Goal: Task Accomplishment & Management: Complete application form

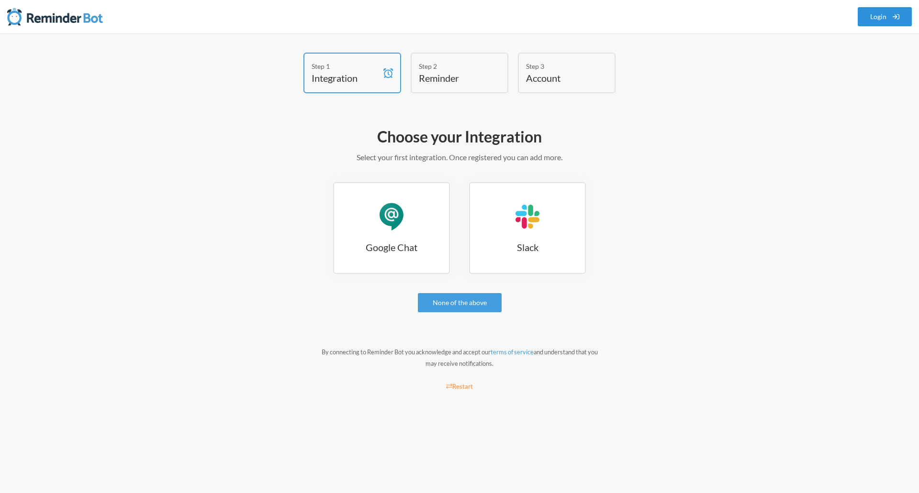
click at [898, 17] on icon at bounding box center [895, 16] width 7 height 7
click at [412, 231] on link "Google Chat Google Chat" at bounding box center [391, 228] width 117 height 92
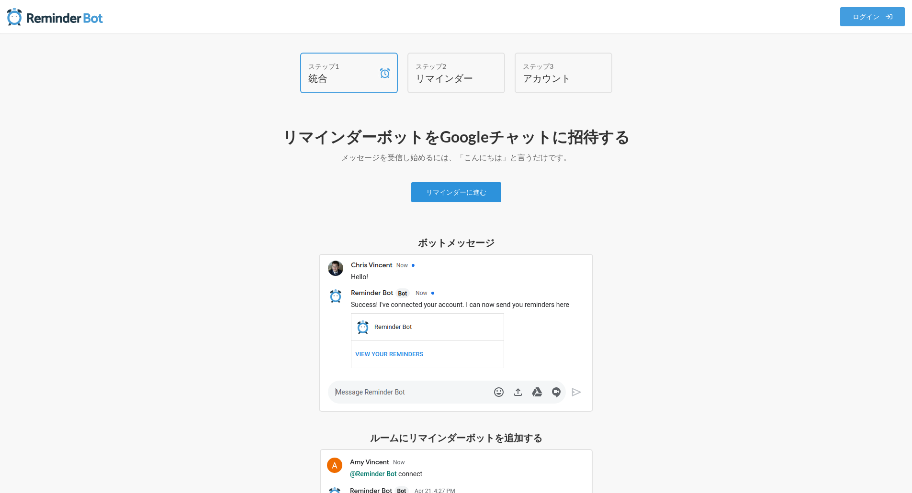
click at [477, 189] on font "リマインダーに進む" at bounding box center [456, 193] width 60 height 8
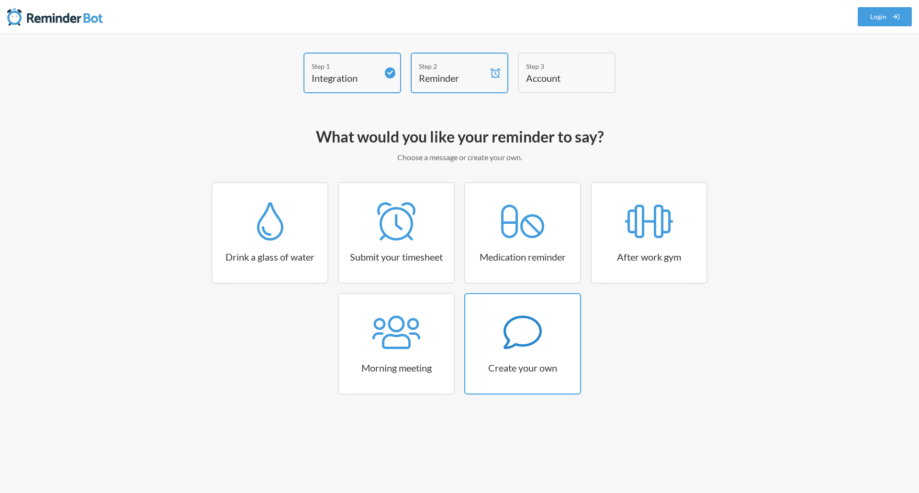
click at [521, 353] on link "Create your own" at bounding box center [522, 343] width 117 height 101
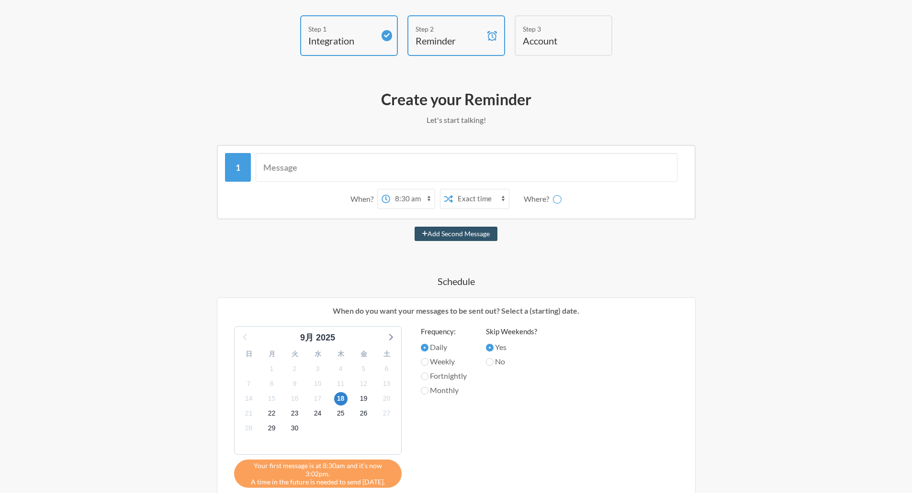
scroll to position [48, 0]
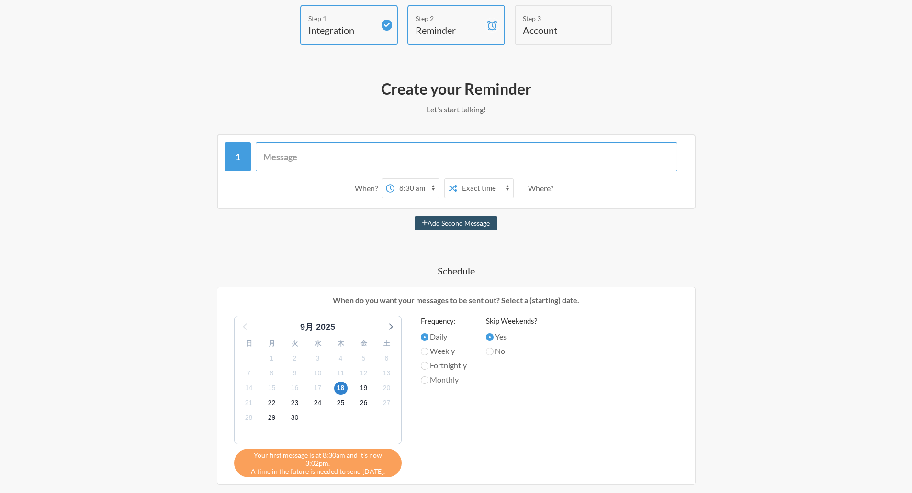
click at [404, 155] on input "text" at bounding box center [467, 157] width 422 height 29
click at [431, 185] on select "12:00 am 12:15 am 12:30 am 12:45 am 1:00 am 1:15 am 1:30 am 1:45 am 2:00 am 2:1…" at bounding box center [416, 188] width 44 height 19
select select "09:30:00"
click at [394, 179] on select "12:00 am 12:15 am 12:30 am 12:45 am 1:00 am 1:15 am 1:30 am 1:45 am 2:00 am 2:1…" at bounding box center [416, 188] width 44 height 19
click at [485, 187] on select "Exact time Random time" at bounding box center [485, 188] width 56 height 19
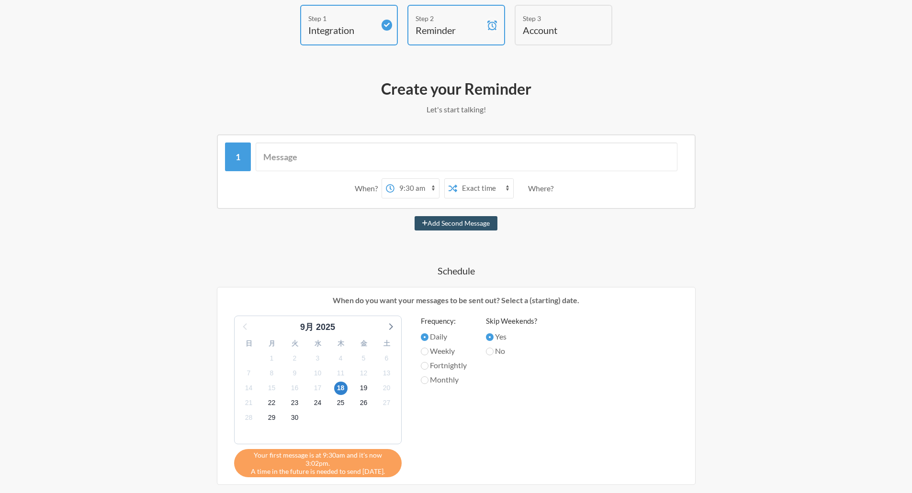
click at [581, 186] on div "When? 12:00 am 12:15 am 12:30 am 12:45 am 1:00 am 1:15 am 1:30 am 1:45 am 2:00 …" at bounding box center [456, 189] width 462 height 30
click at [464, 365] on label "Fortnightly" at bounding box center [444, 365] width 46 height 11
click at [428, 365] on input "Fortnightly" at bounding box center [425, 366] width 8 height 8
radio input "true"
click at [455, 353] on label "Weekly" at bounding box center [444, 350] width 46 height 11
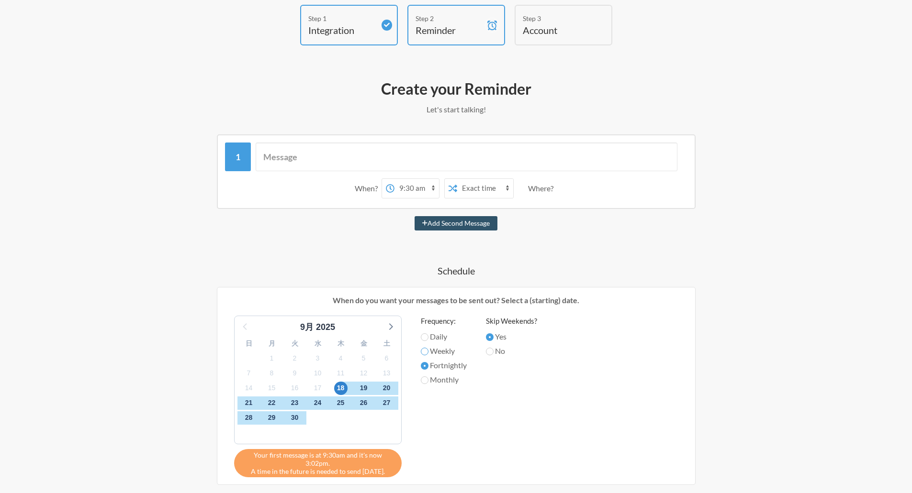
click at [428, 353] on input "Weekly" at bounding box center [425, 352] width 8 height 8
radio input "true"
click at [317, 390] on span "17" at bounding box center [317, 388] width 13 height 13
click at [317, 406] on span "24" at bounding box center [317, 403] width 13 height 13
click at [428, 368] on label "Fortnightly" at bounding box center [444, 365] width 46 height 11
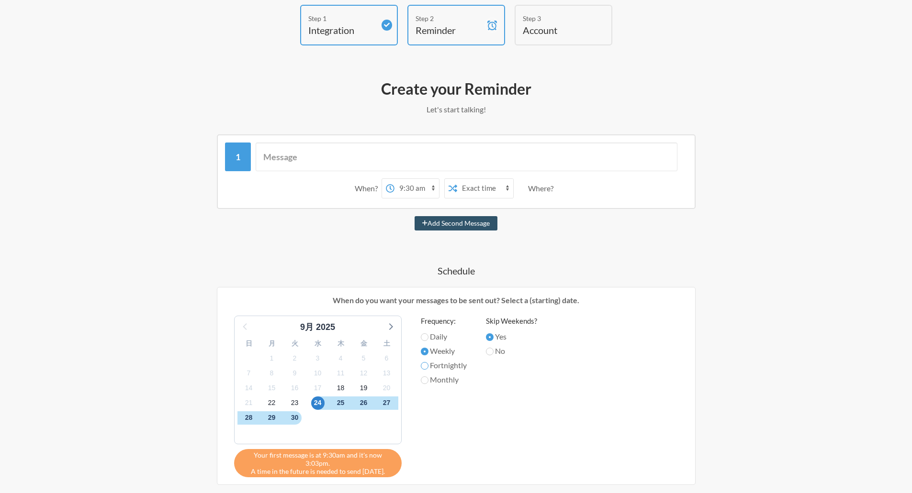
click at [428, 368] on input "Fortnightly" at bounding box center [425, 366] width 8 height 8
radio input "true"
click at [371, 152] on input "text" at bounding box center [467, 157] width 422 height 29
type input "h"
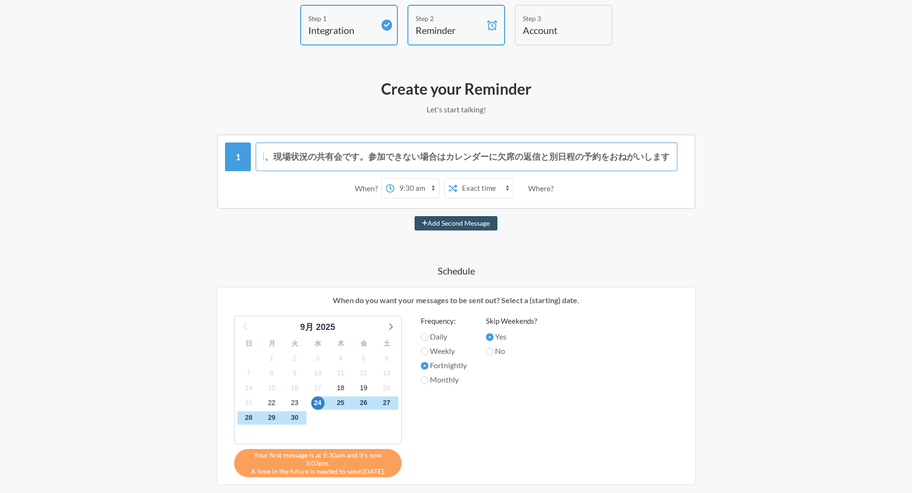
scroll to position [0, 15]
type input "本日、現場状況の共有会です。参加できない場合はカレンダーに欠席の返信と別日程の予約をおねがいします"
click at [470, 224] on button "Add Second Message" at bounding box center [455, 223] width 83 height 14
select select "10:30:00"
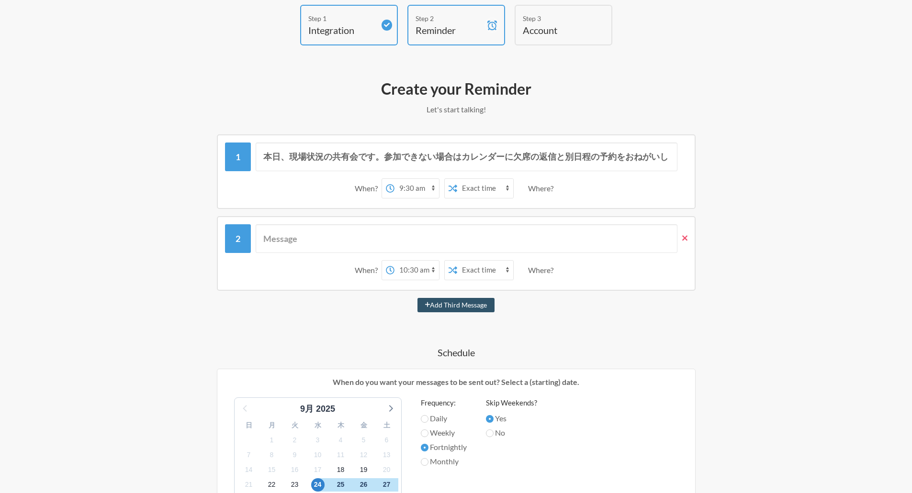
click at [685, 236] on icon at bounding box center [684, 238] width 5 height 9
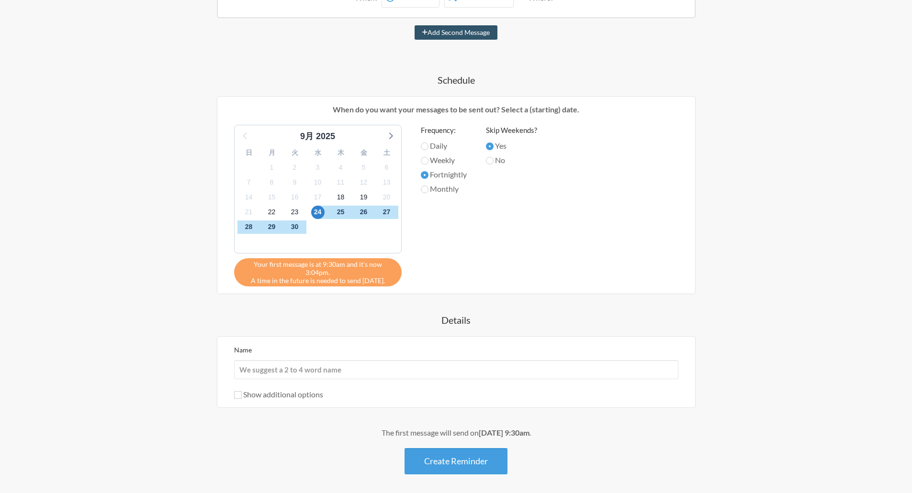
scroll to position [239, 0]
click at [390, 135] on icon at bounding box center [390, 135] width 12 height 12
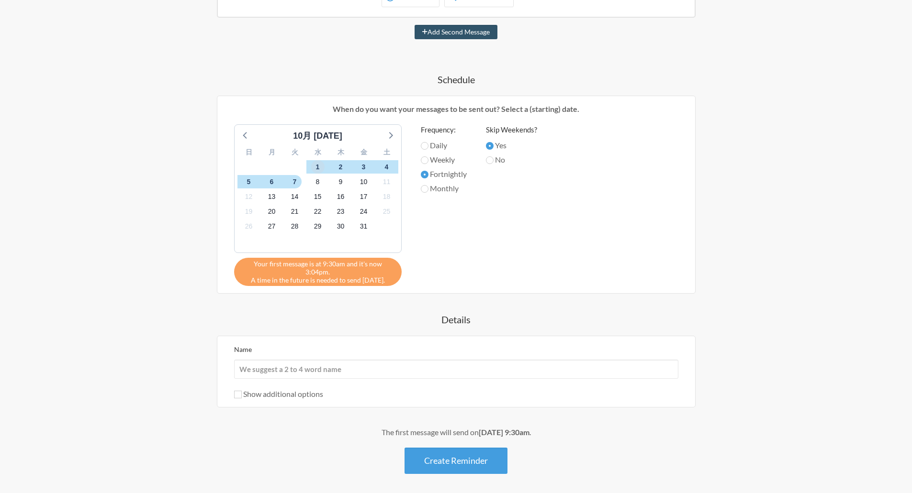
click at [319, 169] on span "1" at bounding box center [317, 166] width 13 height 13
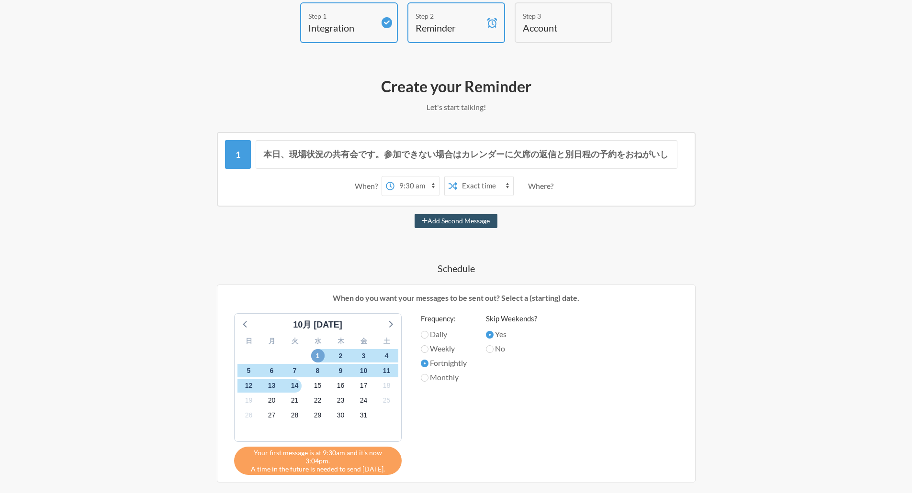
scroll to position [48, 0]
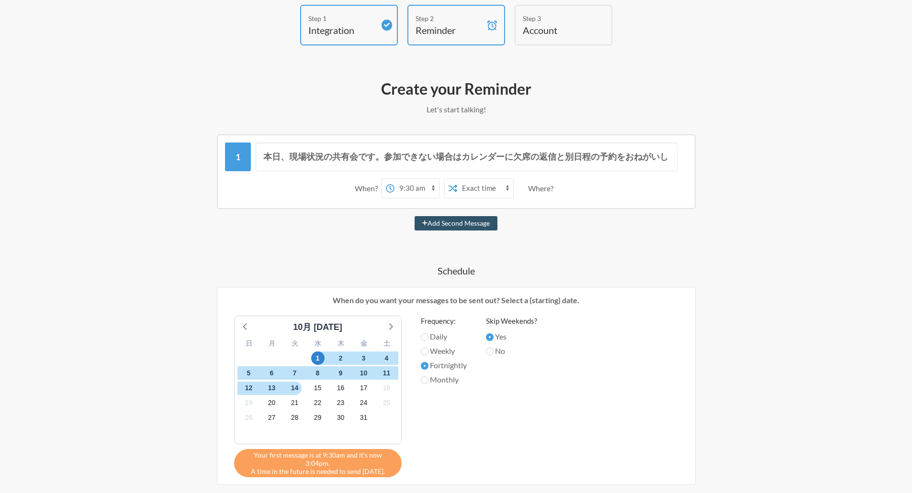
click at [487, 352] on label "No" at bounding box center [511, 350] width 51 height 11
click at [487, 352] on input "No" at bounding box center [490, 352] width 8 height 8
radio input "true"
click at [493, 334] on input "Yes" at bounding box center [490, 338] width 8 height 8
radio input "true"
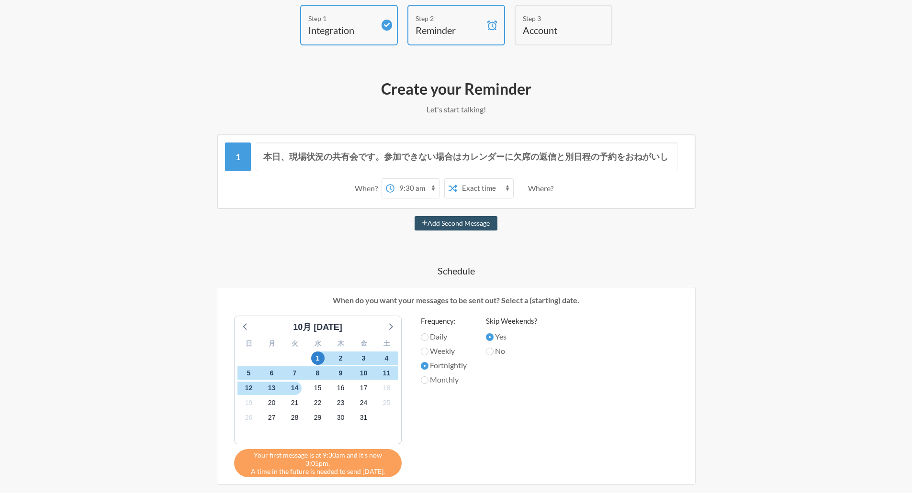
click at [443, 337] on label "Daily" at bounding box center [444, 336] width 46 height 11
click at [428, 337] on input "Daily" at bounding box center [425, 338] width 8 height 8
radio input "true"
click at [502, 351] on label "No" at bounding box center [511, 350] width 51 height 11
click at [493, 351] on input "No" at bounding box center [490, 352] width 8 height 8
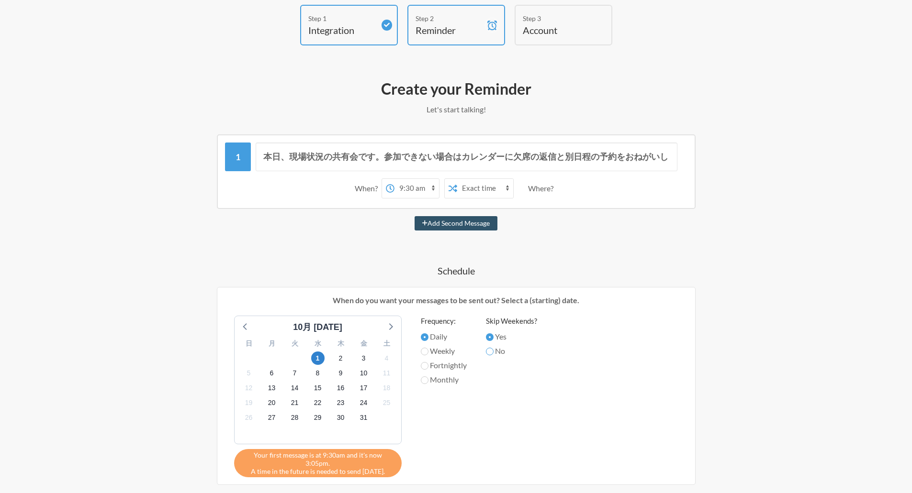
radio input "true"
click at [504, 341] on label "Yes" at bounding box center [511, 336] width 51 height 11
click at [493, 341] on input "Yes" at bounding box center [490, 338] width 8 height 8
radio input "true"
click at [445, 365] on label "Fortnightly" at bounding box center [444, 365] width 46 height 11
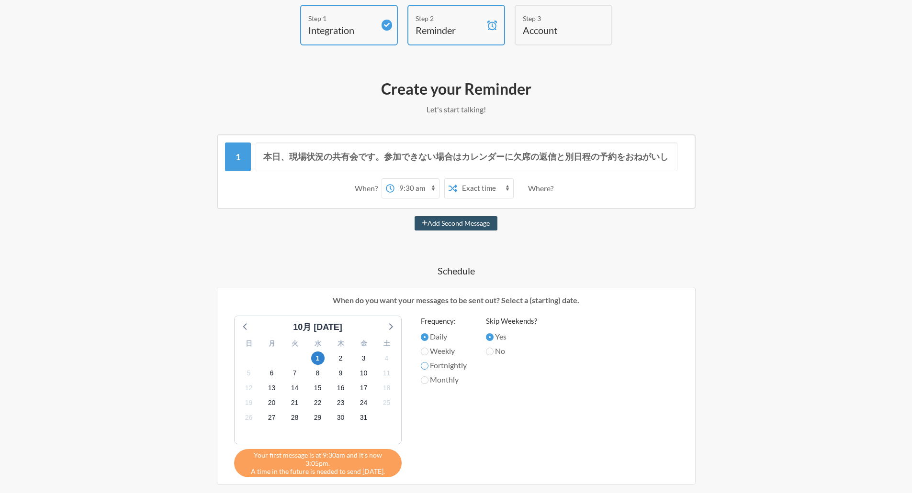
click at [428, 365] on input "Fortnightly" at bounding box center [425, 366] width 8 height 8
radio input "true"
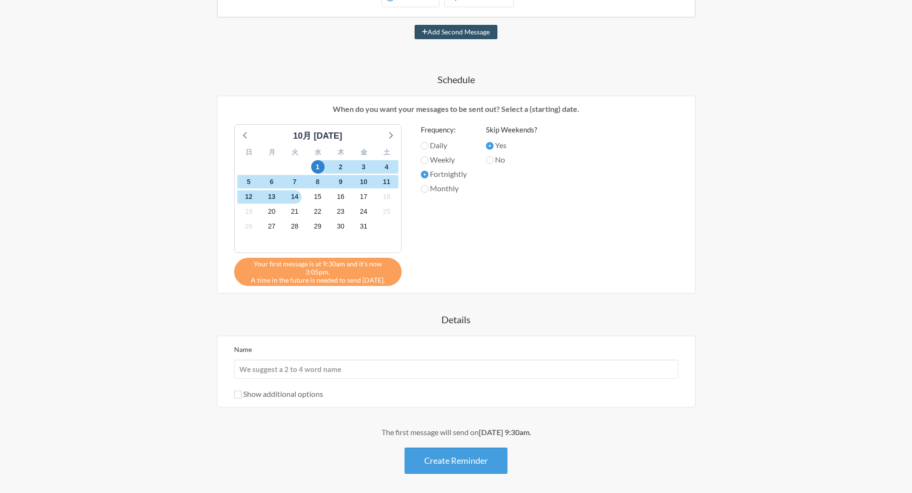
scroll to position [269, 0]
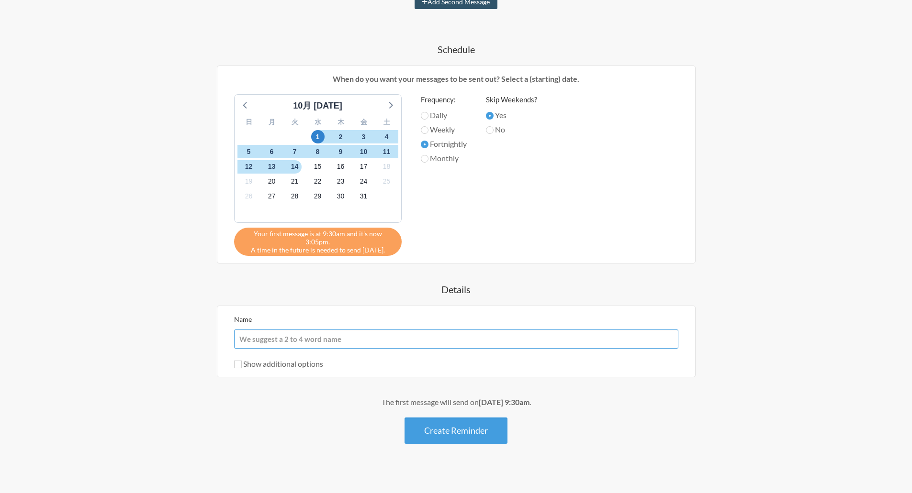
click at [347, 330] on input "Name" at bounding box center [456, 339] width 444 height 19
type input "ｓ"
type input "syncMTG"
click at [275, 359] on label "Show additional options" at bounding box center [278, 363] width 89 height 9
click at [242, 361] on input "Show additional options" at bounding box center [238, 365] width 8 height 8
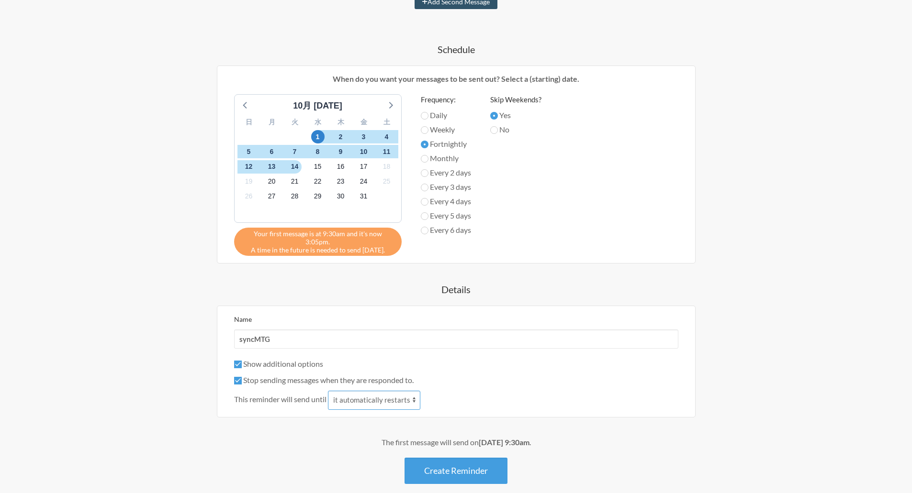
click at [394, 391] on select "it automatically restarts it is replied to" at bounding box center [374, 400] width 92 height 19
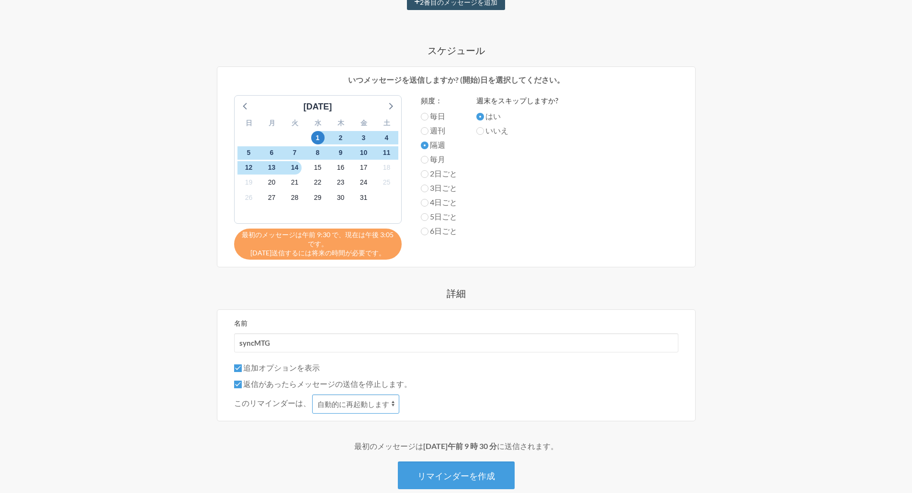
click at [389, 399] on select "自動的に再起動します 返信される" at bounding box center [355, 404] width 87 height 19
click at [441, 394] on div "追加オプションを表示 このリマインダーをカレンダーから非表示にする 返信があったらメッセージの送信を停止します。 このリマインダーは、 自動的に再起動します …" at bounding box center [456, 388] width 444 height 52
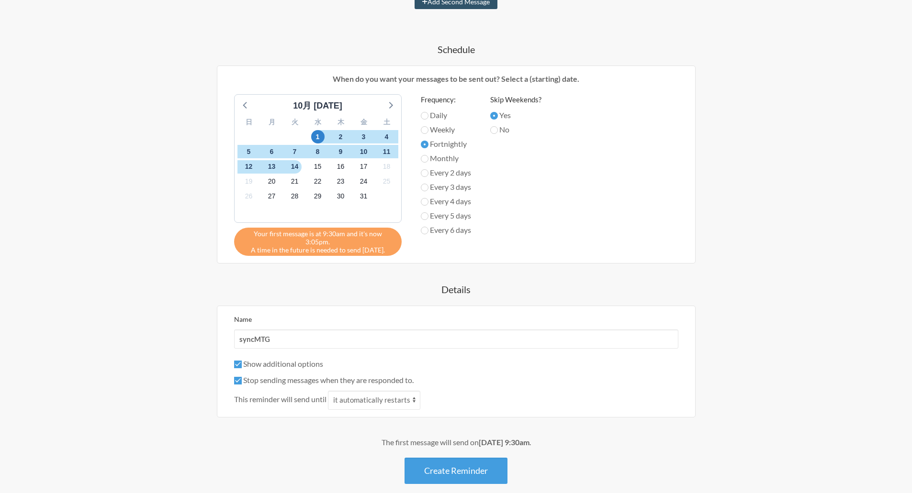
click at [315, 359] on label "Show additional options" at bounding box center [278, 363] width 89 height 9
click at [242, 361] on input "Show additional options" at bounding box center [238, 365] width 8 height 8
checkbox input "false"
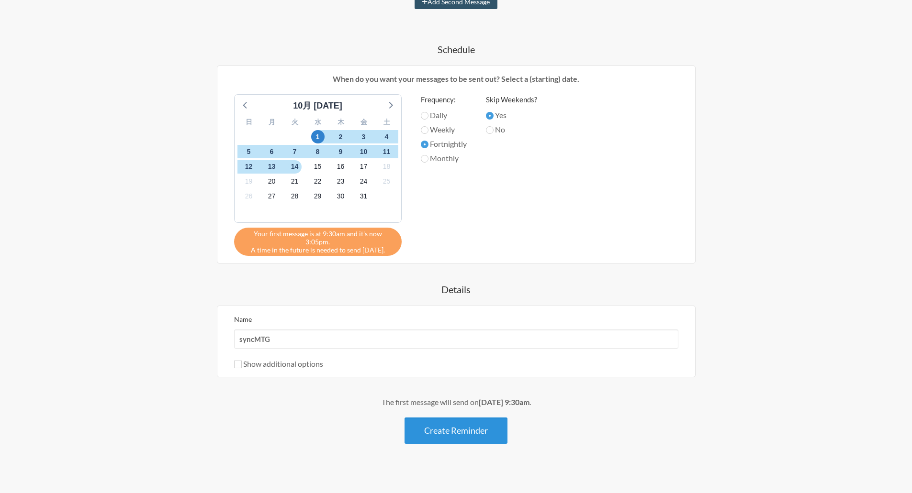
click at [476, 431] on button "Create Reminder" at bounding box center [455, 431] width 103 height 26
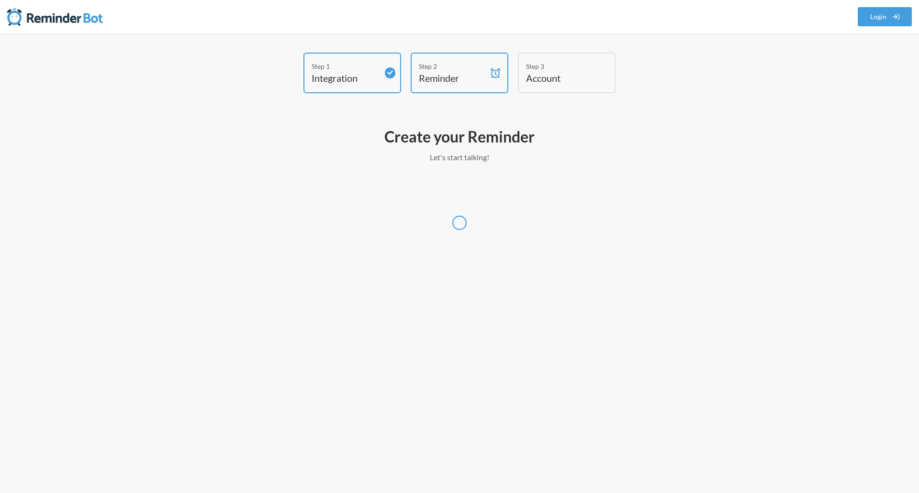
select select "Asia/Tokyo"
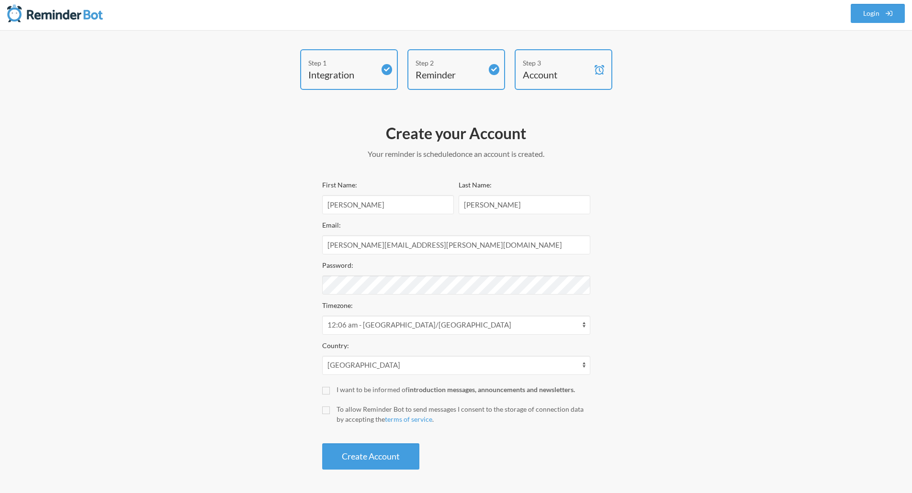
scroll to position [4, 0]
click at [462, 242] on input "daisuke.ataka@n-insight.co.jp" at bounding box center [456, 244] width 268 height 19
click at [479, 326] on select "12:06 am - America/Belize 12:06 am - America/Boise 12:06 am - America/Cambridge…" at bounding box center [456, 324] width 268 height 19
click at [660, 319] on div "Step 1 Integration Step 2 Reminder Step 3 Account Create your Account Your remi…" at bounding box center [456, 261] width 574 height 425
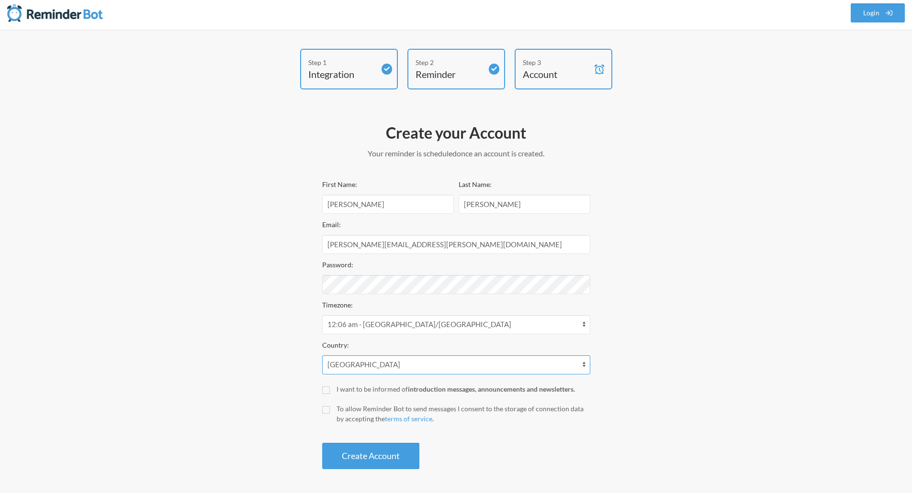
click at [522, 370] on select "Afghanistan Åland Islands Albania Algeria American Samoa Andorra Angola Anguill…" at bounding box center [456, 365] width 268 height 19
select select "JP"
click at [322, 356] on select "Afghanistan Åland Islands Albania Algeria American Samoa Andorra Angola Anguill…" at bounding box center [456, 365] width 268 height 19
click at [330, 413] on label "To allow Reminder Bot to send messages I consent to the storage of connection d…" at bounding box center [456, 414] width 268 height 20
click at [330, 413] on input "To allow Reminder Bot to send messages I consent to the storage of connection d…" at bounding box center [326, 410] width 8 height 8
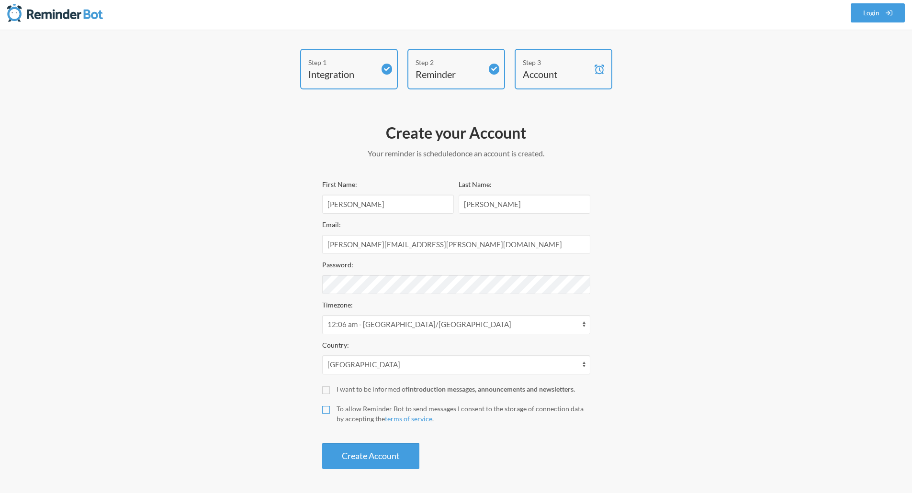
checkbox input "true"
click at [371, 461] on button "Create Account" at bounding box center [370, 456] width 97 height 26
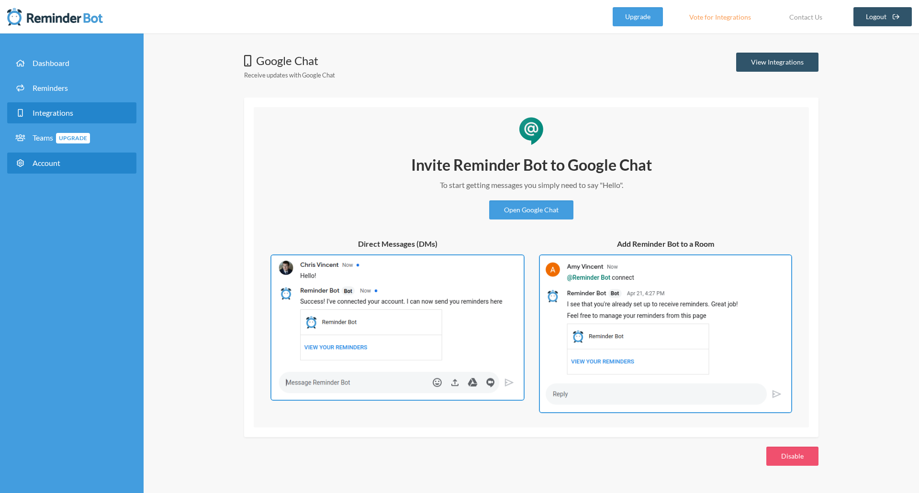
click at [80, 168] on link "Account" at bounding box center [71, 163] width 129 height 21
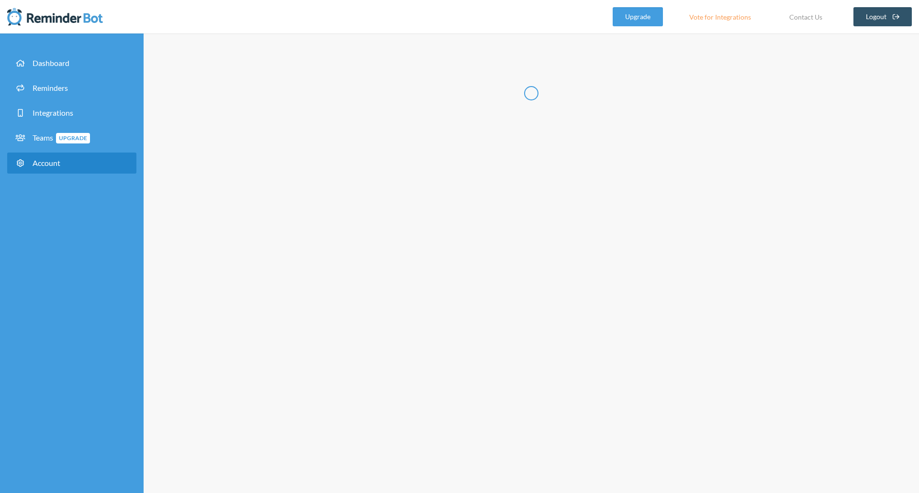
type input "**"
type input "**********"
select select "**"
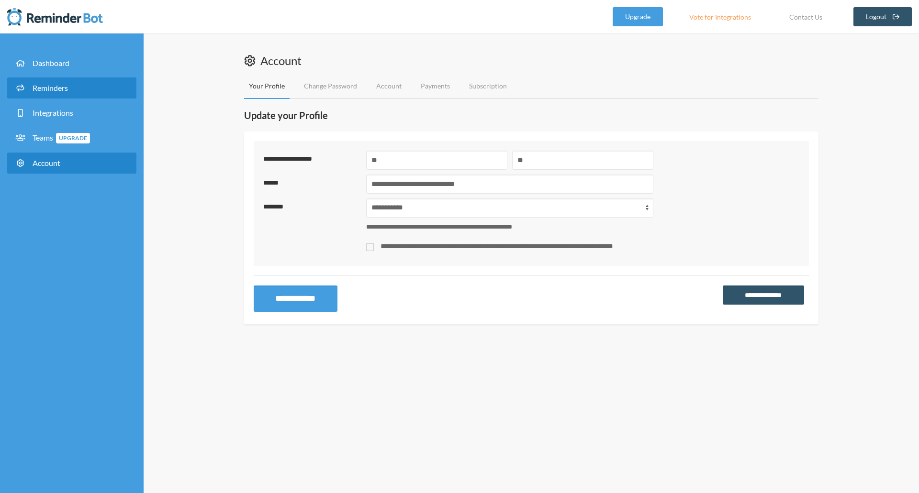
click at [81, 83] on link "Reminders" at bounding box center [71, 88] width 129 height 21
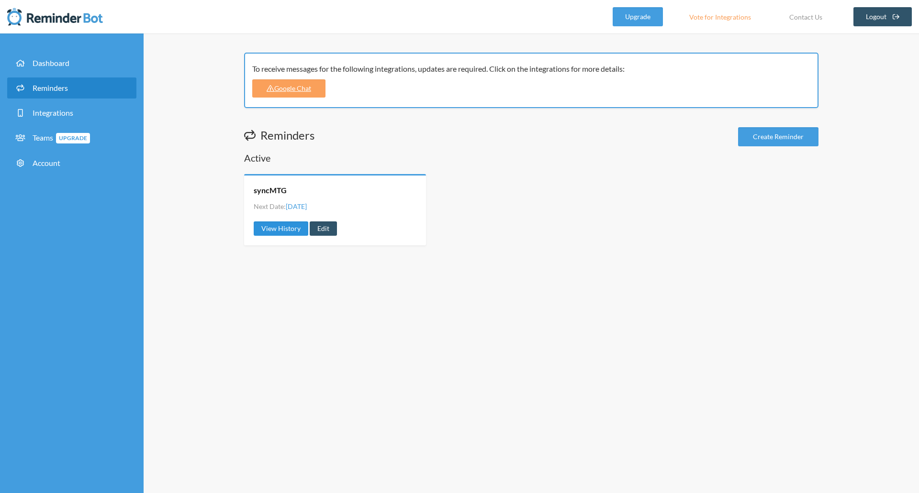
click at [288, 233] on link "View History" at bounding box center [281, 229] width 55 height 14
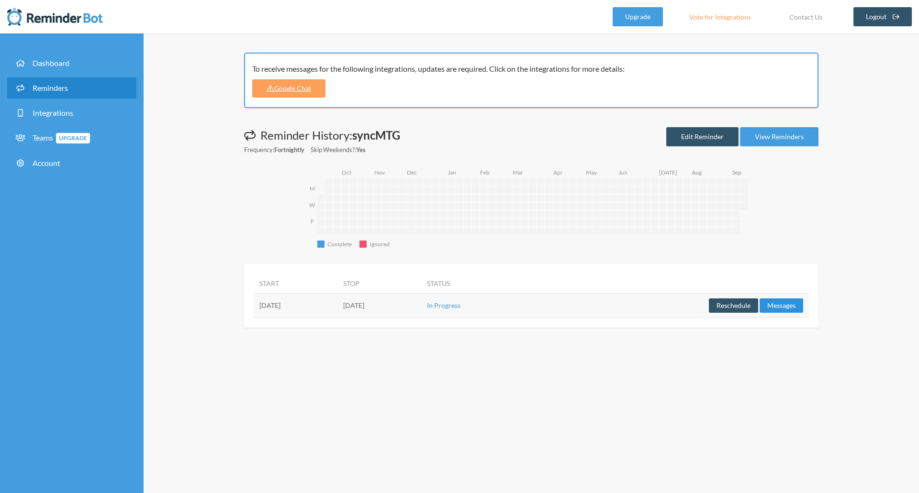
click at [782, 303] on button "Messages" at bounding box center [781, 306] width 44 height 14
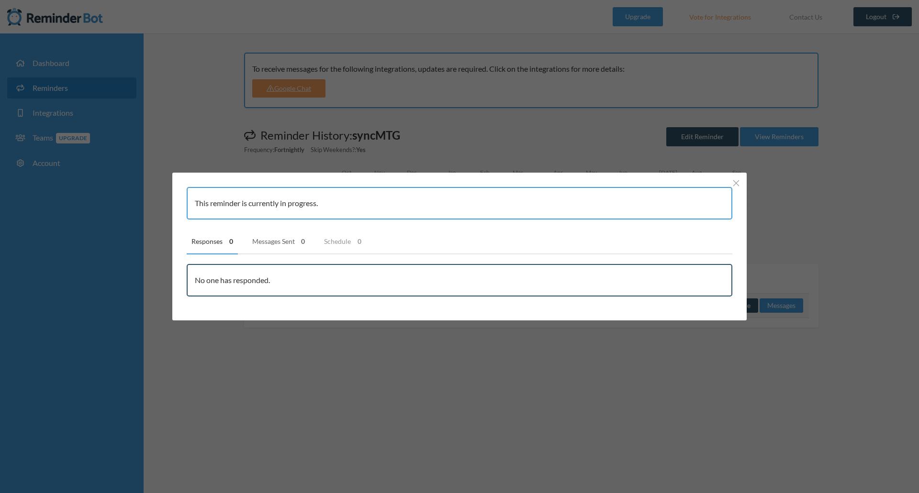
click at [281, 249] on link "Messages Sent 0" at bounding box center [278, 241] width 63 height 25
click at [340, 245] on link "Schedule 0" at bounding box center [342, 241] width 47 height 25
click at [206, 246] on link "Responses 0" at bounding box center [212, 241] width 51 height 25
click at [857, 202] on div "This reminder is currently in progress. Responses 0 Messages Sent 0 Schedule 0 …" at bounding box center [459, 246] width 919 height 493
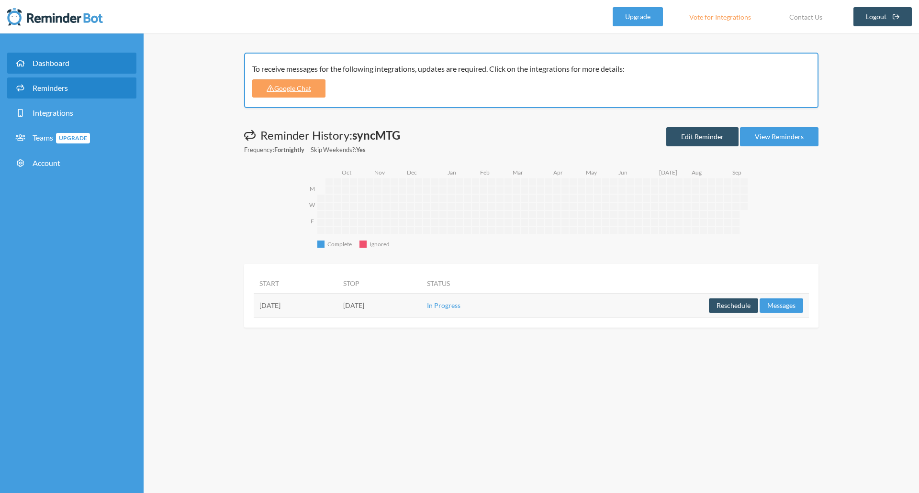
click at [93, 66] on link "Dashboard" at bounding box center [71, 63] width 129 height 21
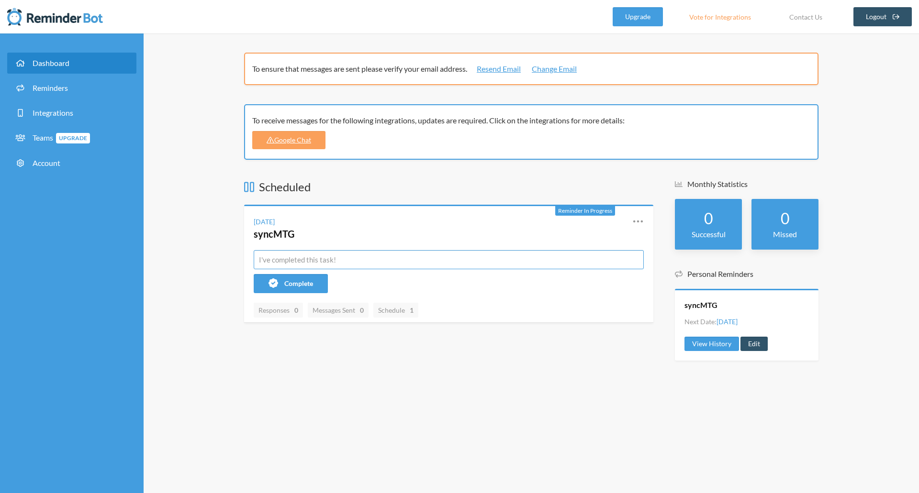
click at [342, 259] on input "text" at bounding box center [449, 259] width 390 height 19
click at [73, 87] on link "Reminders" at bounding box center [71, 88] width 129 height 21
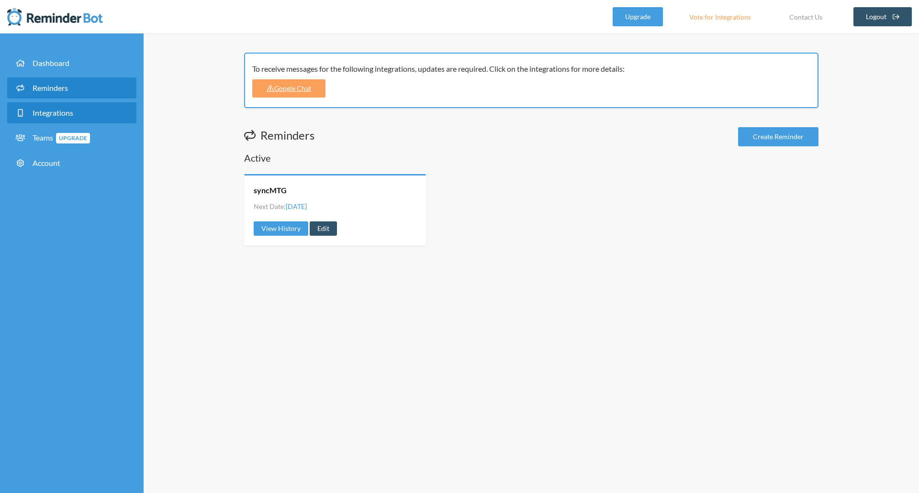
click at [69, 113] on span "Integrations" at bounding box center [53, 112] width 41 height 9
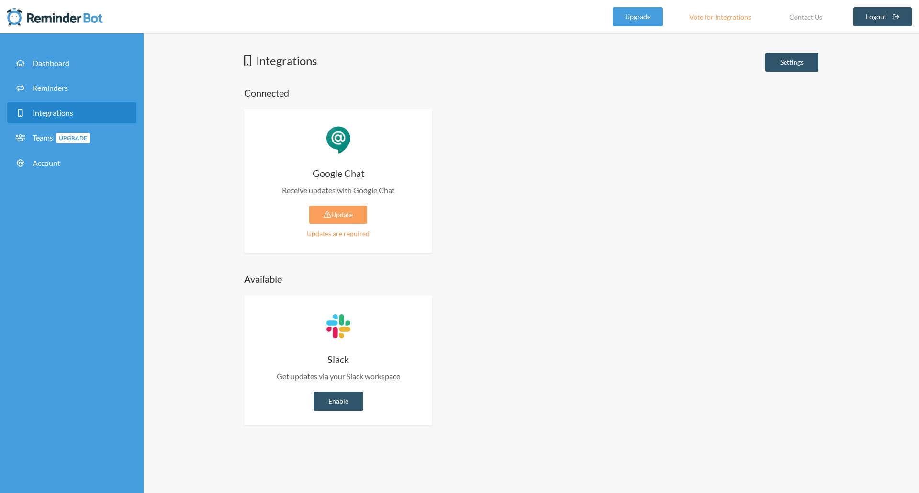
click at [538, 122] on div "Google Chat Receive updates with Google Chat Update Updates are required Enable…" at bounding box center [531, 181] width 574 height 144
click at [358, 219] on link "Update" at bounding box center [338, 215] width 58 height 18
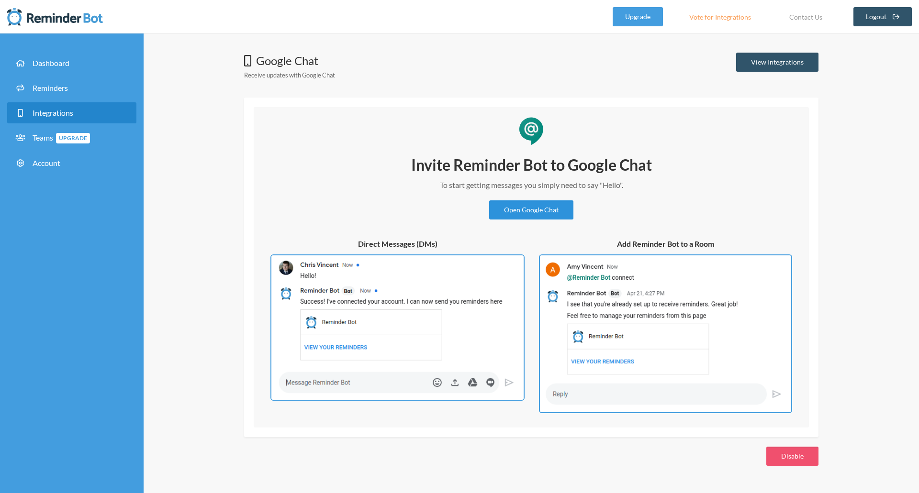
click at [556, 211] on link "Open Google Chat" at bounding box center [531, 209] width 84 height 19
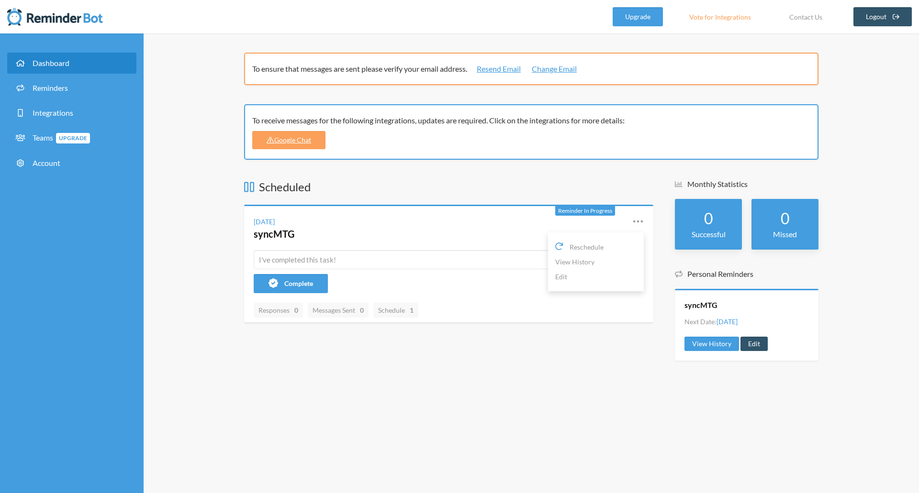
click at [634, 222] on icon at bounding box center [638, 221] width 10 height 2
click at [745, 19] on link "Vote for Integrations" at bounding box center [720, 16] width 86 height 19
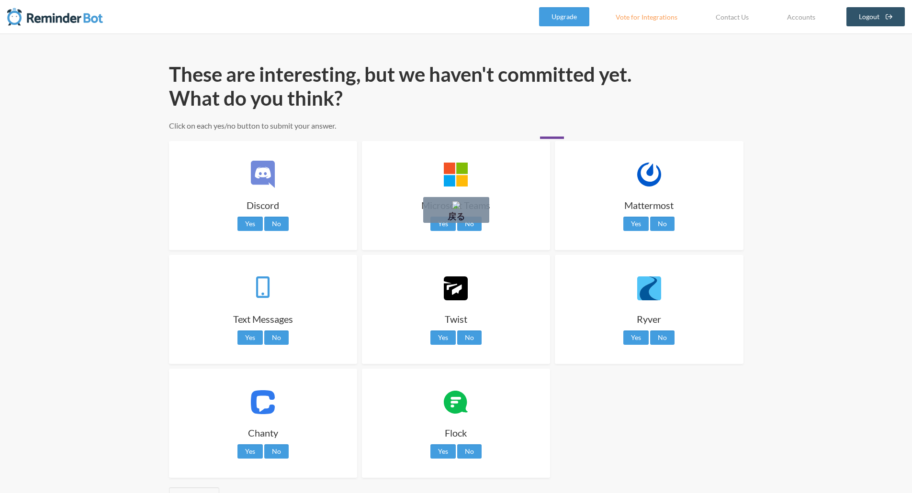
drag, startPoint x: 567, startPoint y: 138, endPoint x: 493, endPoint y: 138, distance: 73.2
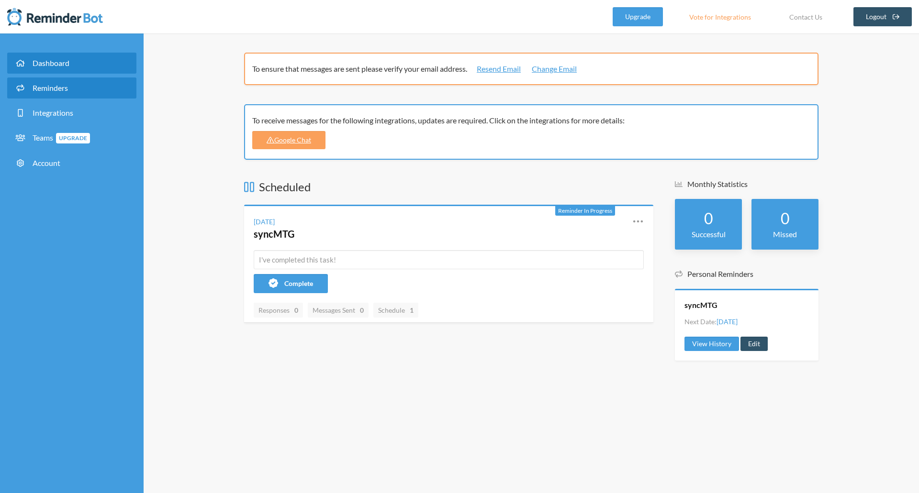
click at [64, 92] on link "Reminders" at bounding box center [71, 88] width 129 height 21
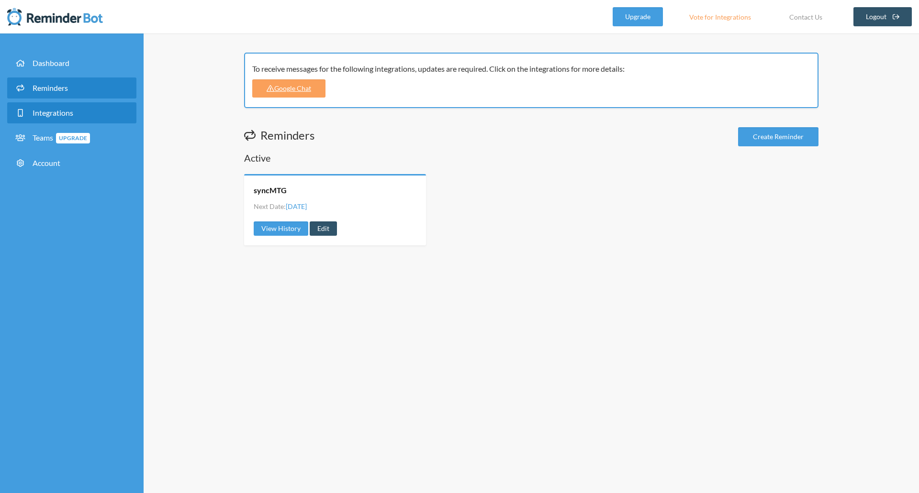
click at [65, 113] on span "Integrations" at bounding box center [53, 112] width 41 height 9
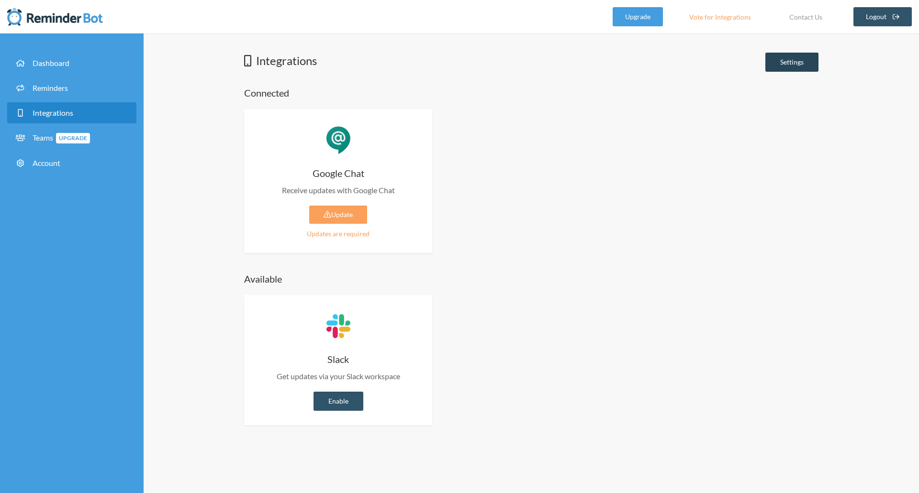
click at [798, 64] on link "Settings" at bounding box center [791, 62] width 53 height 19
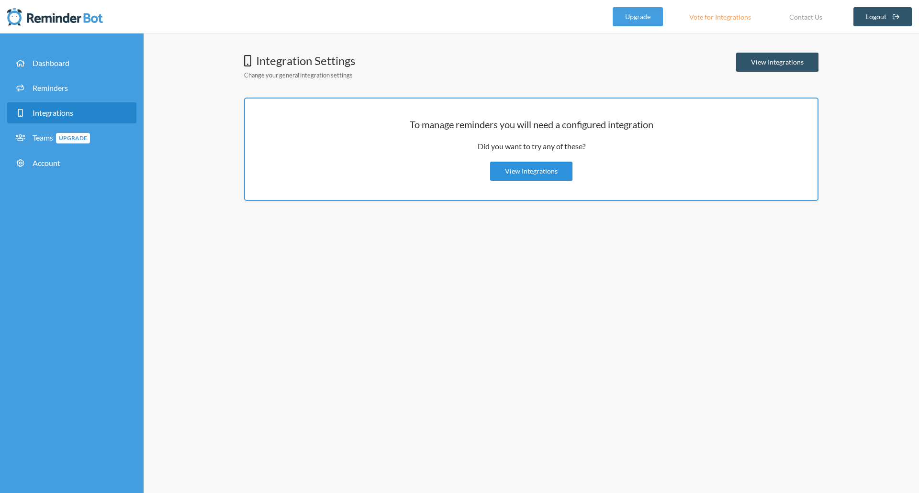
click at [536, 171] on link "View Integrations" at bounding box center [531, 171] width 82 height 19
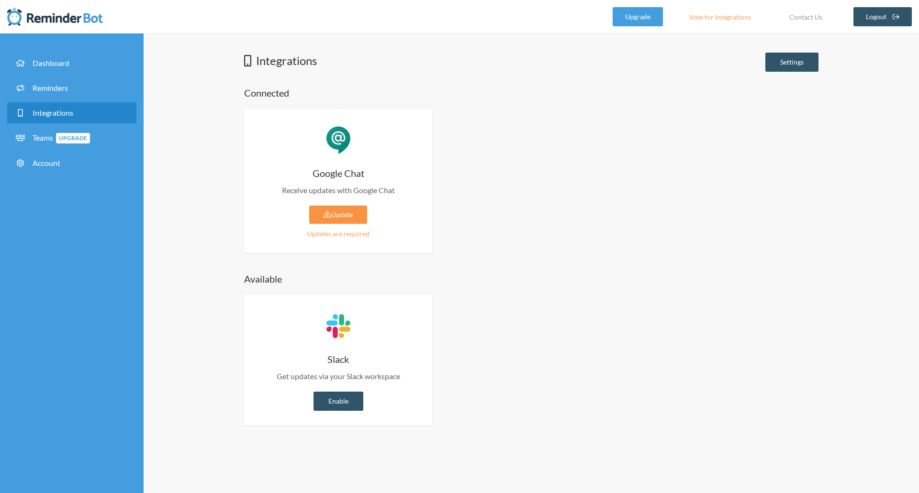
click at [348, 218] on link "Update" at bounding box center [338, 215] width 58 height 18
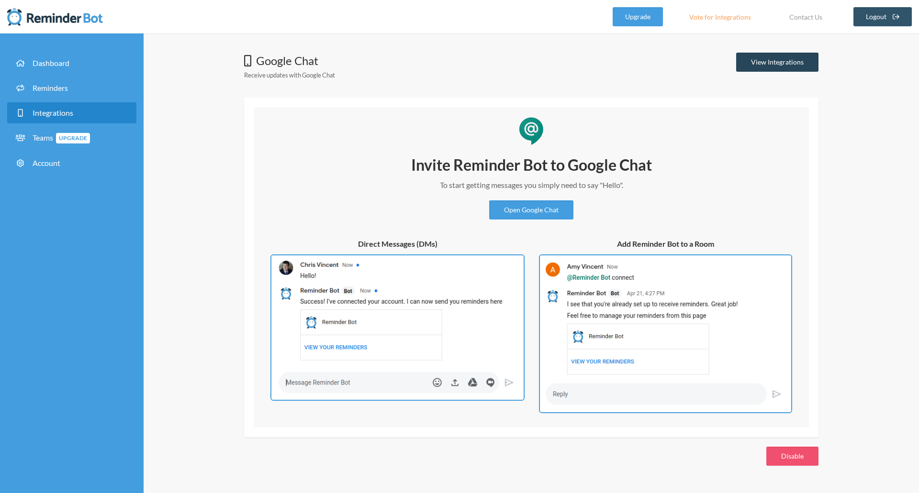
click at [749, 61] on link "View Integrations" at bounding box center [777, 62] width 82 height 19
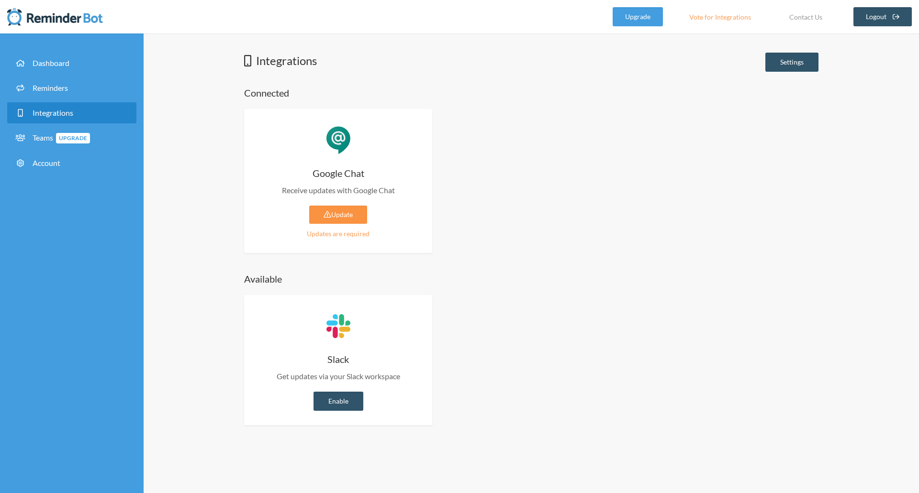
click at [351, 219] on link "Update" at bounding box center [338, 215] width 58 height 18
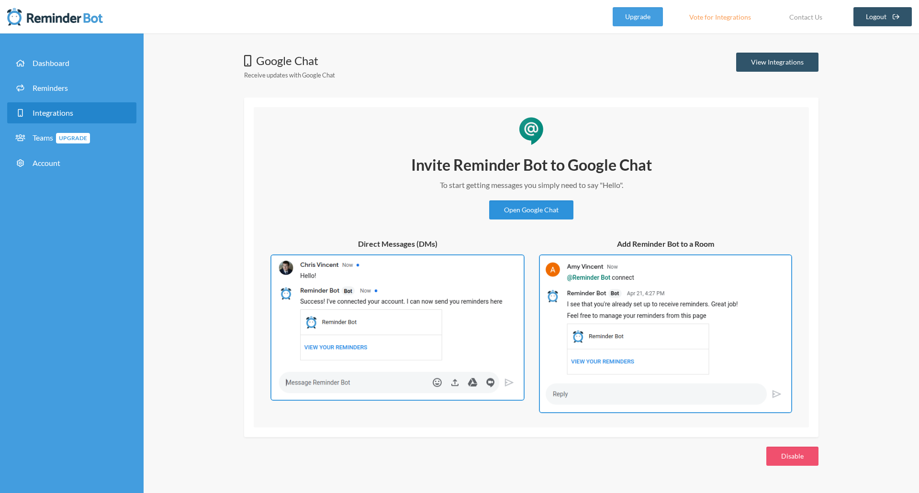
click at [545, 208] on link "Open Google Chat" at bounding box center [531, 209] width 84 height 19
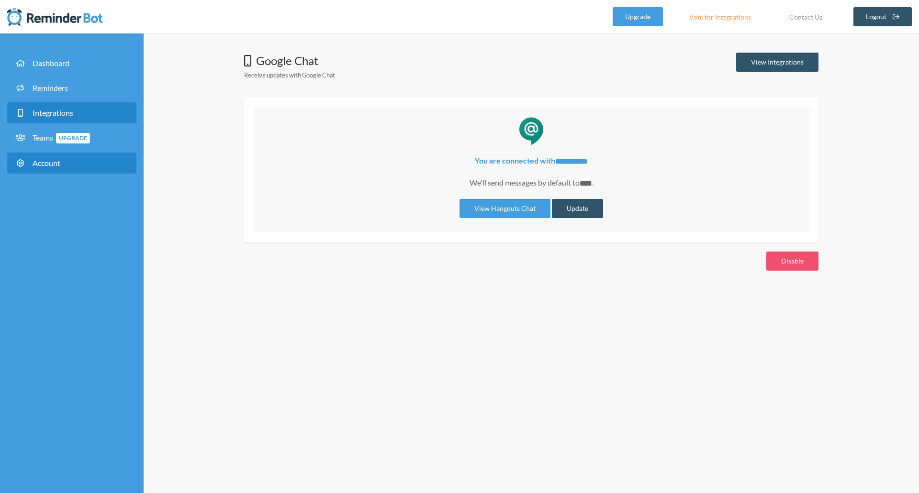
click at [84, 166] on link "Account" at bounding box center [71, 163] width 129 height 21
select select "**"
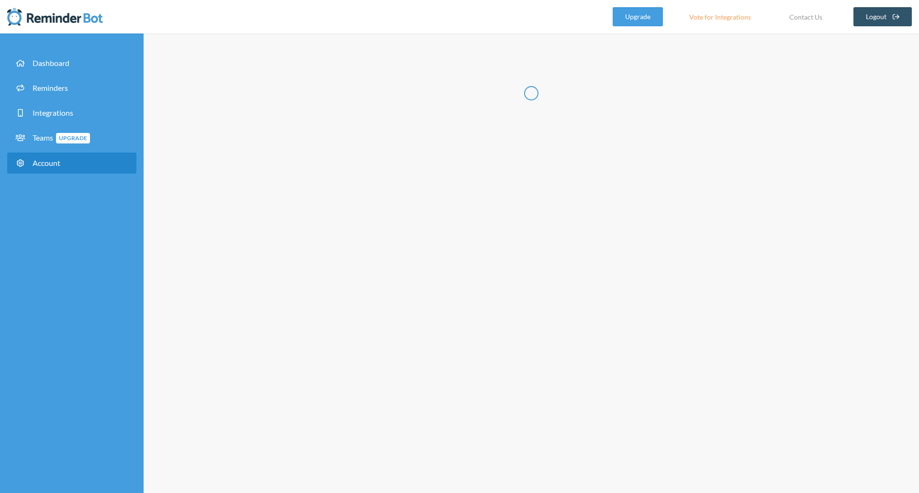
type input "**"
type input "**********"
select select "**"
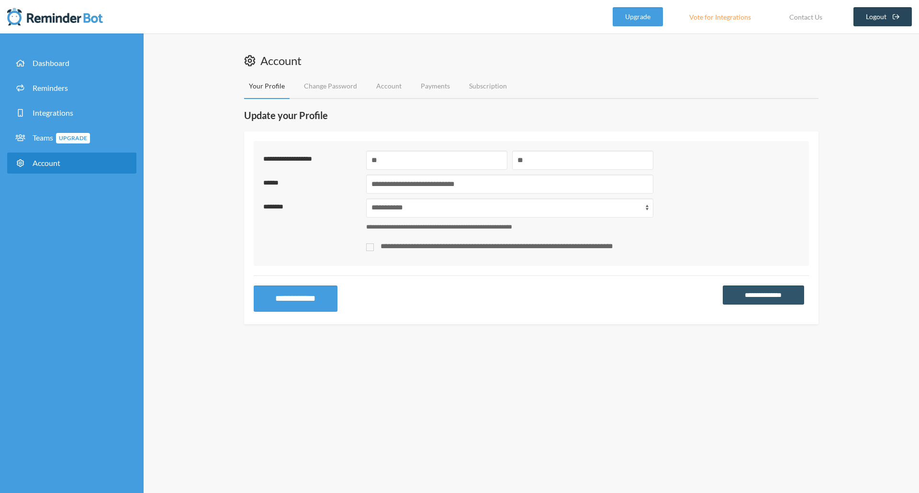
click at [890, 15] on link "Logout" at bounding box center [882, 16] width 59 height 19
